Goal: Information Seeking & Learning: Check status

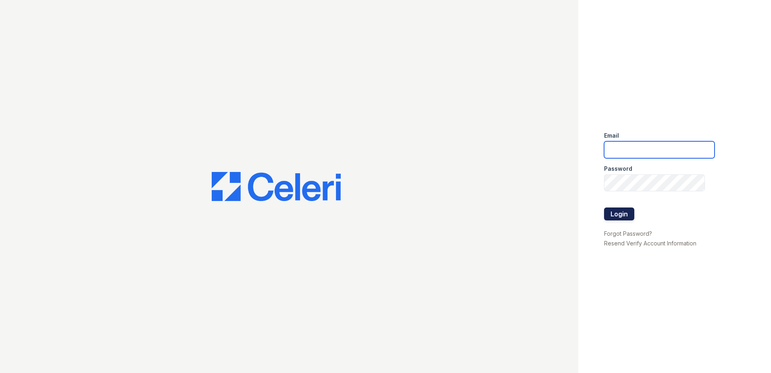
type input "arrivesilverspring@trinity-pm.com"
click at [627, 218] on button "Login" at bounding box center [619, 213] width 30 height 13
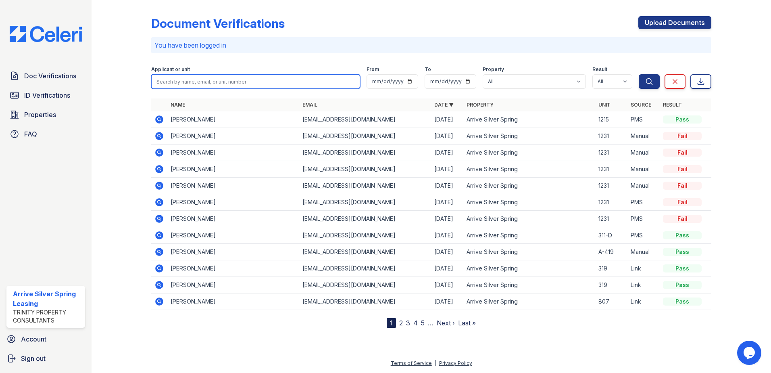
click at [277, 80] on input "search" at bounding box center [255, 81] width 209 height 15
type input "melina zohn"
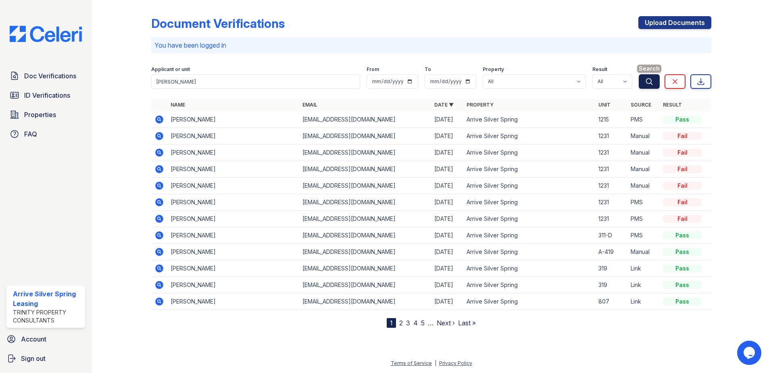
click at [656, 84] on button "Search" at bounding box center [649, 81] width 21 height 15
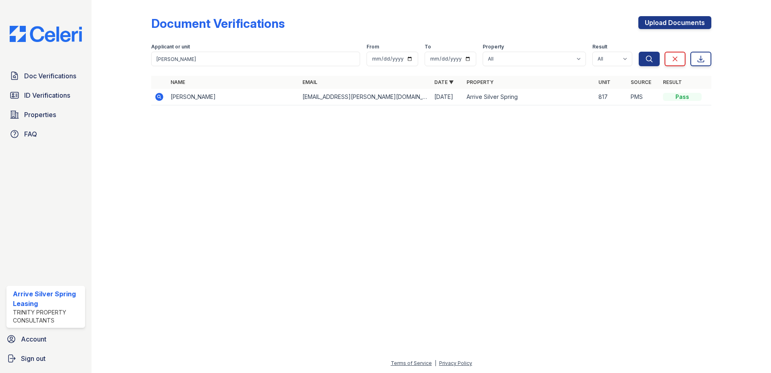
drag, startPoint x: 186, startPoint y: 99, endPoint x: 224, endPoint y: 109, distance: 39.6
click at [186, 99] on td "Melina Zohn" at bounding box center [233, 97] width 132 height 17
click at [159, 95] on icon at bounding box center [160, 97] width 10 height 10
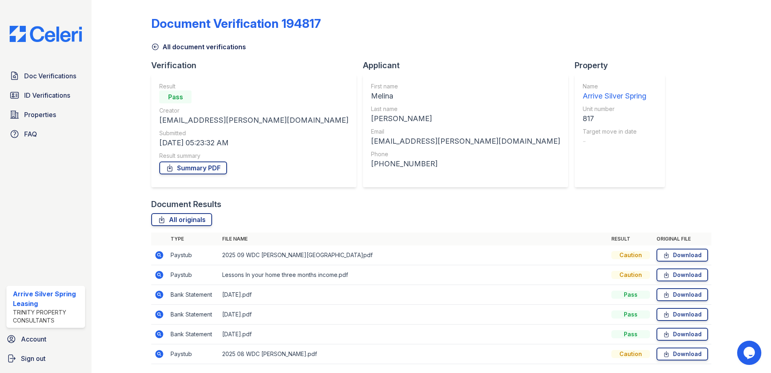
scroll to position [27, 0]
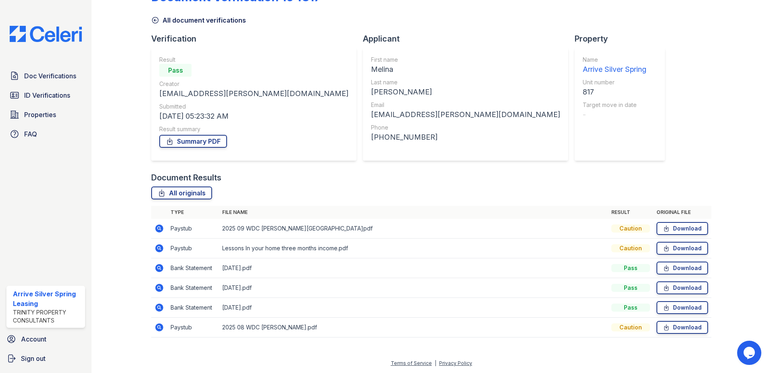
drag, startPoint x: 182, startPoint y: 227, endPoint x: 166, endPoint y: 228, distance: 15.8
click at [181, 227] on td "Paystub" at bounding box center [193, 229] width 52 height 20
click at [156, 230] on icon at bounding box center [159, 228] width 8 height 8
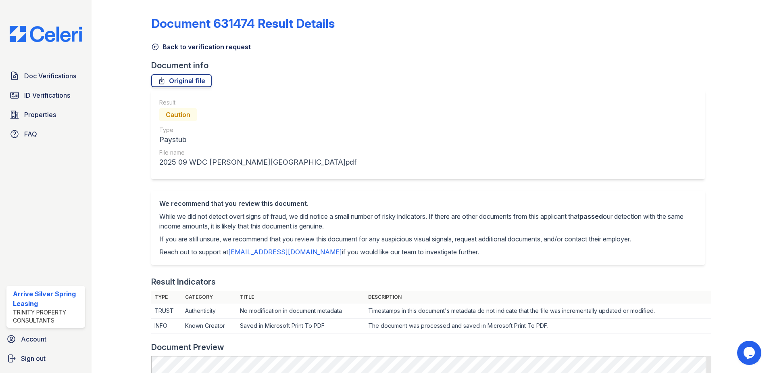
click at [146, 46] on div at bounding box center [127, 365] width 47 height 725
click at [154, 48] on icon at bounding box center [155, 47] width 8 height 8
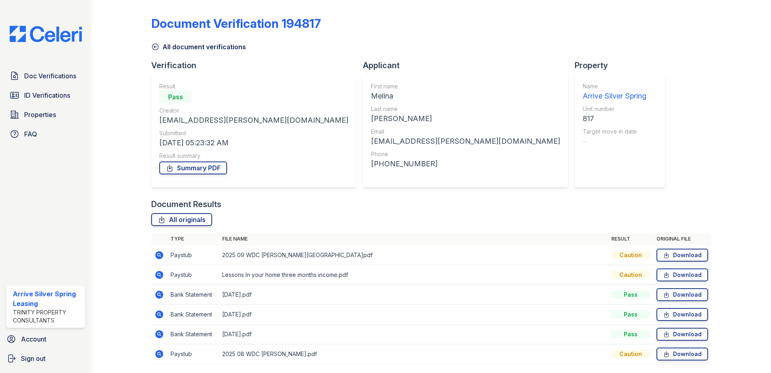
click at [157, 273] on icon at bounding box center [159, 275] width 8 height 8
click at [158, 273] on icon at bounding box center [159, 275] width 8 height 8
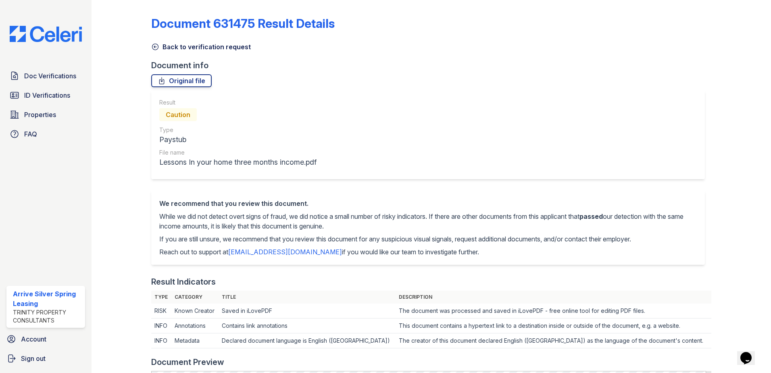
drag, startPoint x: 153, startPoint y: 45, endPoint x: 160, endPoint y: 52, distance: 9.7
click at [153, 46] on icon at bounding box center [155, 47] width 8 height 8
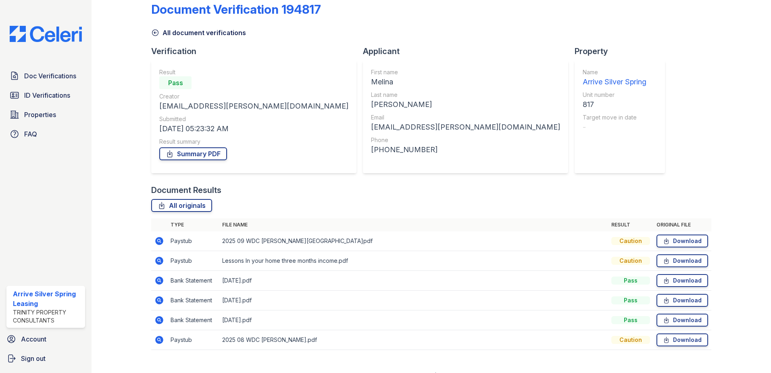
scroll to position [27, 0]
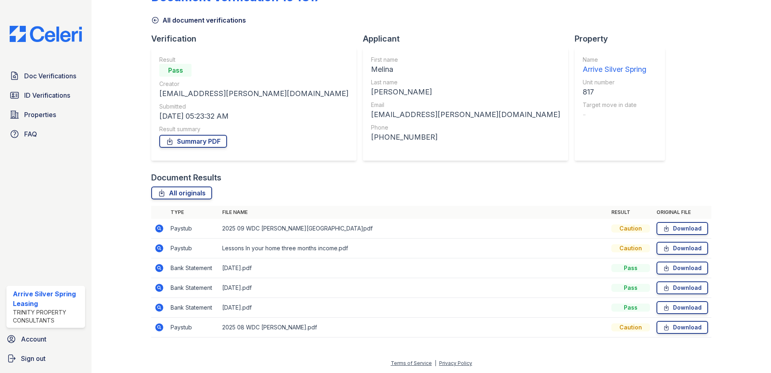
click at [160, 328] on icon at bounding box center [160, 327] width 10 height 10
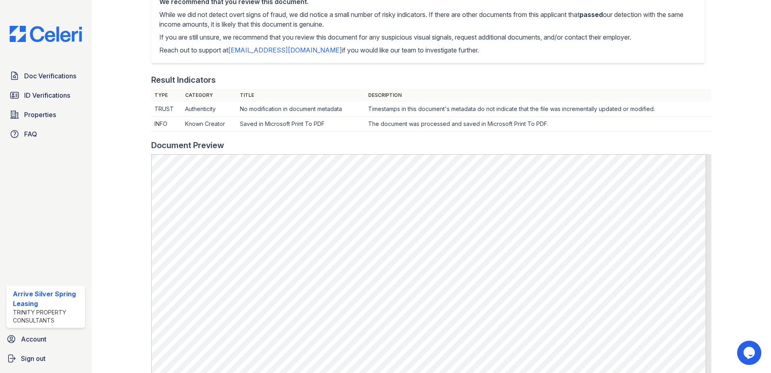
scroll to position [383, 0]
